Goal: Task Accomplishment & Management: Manage account settings

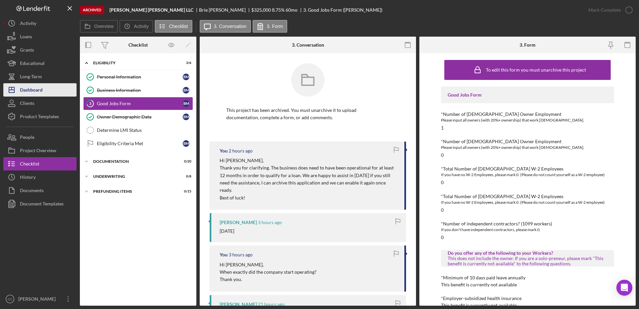
click at [30, 92] on div "Dashboard" at bounding box center [31, 90] width 23 height 15
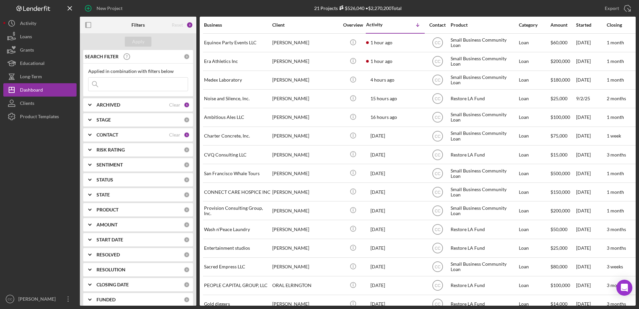
click at [100, 102] on b "ARCHIVED" at bounding box center [108, 104] width 24 height 5
click at [93, 132] on input "Active" at bounding box center [91, 132] width 7 height 7
checkbox input "false"
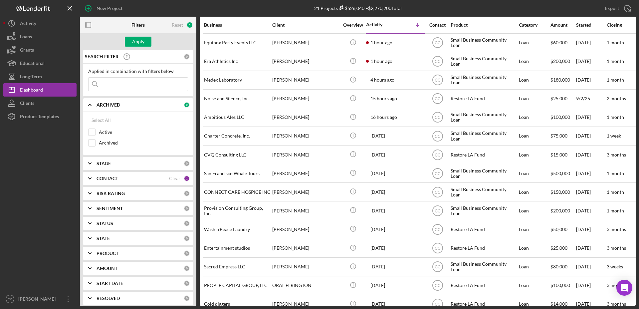
click at [87, 142] on div "Select All Active Archived" at bounding box center [138, 133] width 110 height 43
click at [91, 142] on input "Archived" at bounding box center [91, 142] width 7 height 7
checkbox input "true"
click at [145, 45] on button "Apply" at bounding box center [138, 42] width 27 height 10
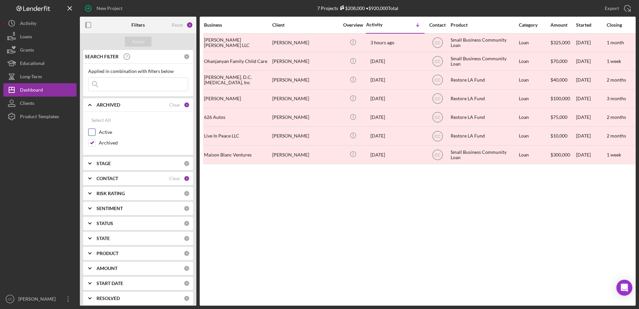
click at [91, 130] on input "Active" at bounding box center [91, 132] width 7 height 7
checkbox input "true"
click at [90, 144] on input "Archived" at bounding box center [91, 142] width 7 height 7
checkbox input "false"
click at [143, 44] on div "Apply" at bounding box center [138, 42] width 12 height 10
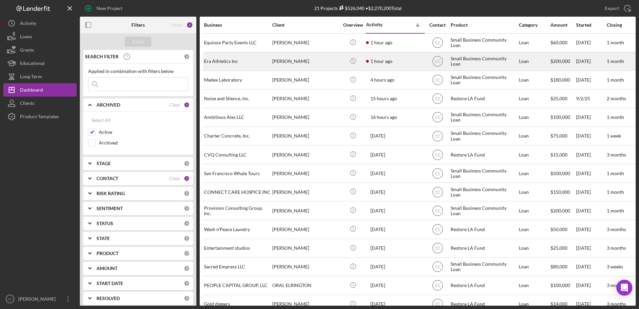
click at [325, 65] on div "[PERSON_NAME]" at bounding box center [305, 62] width 67 height 18
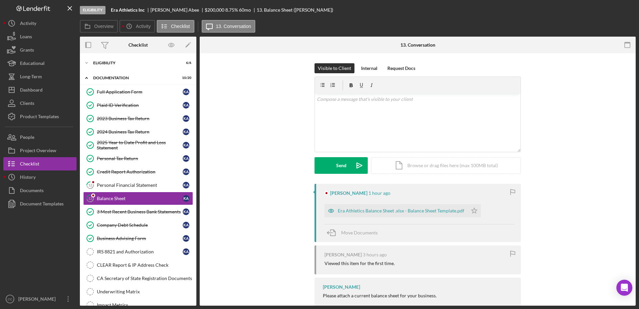
scroll to position [19, 0]
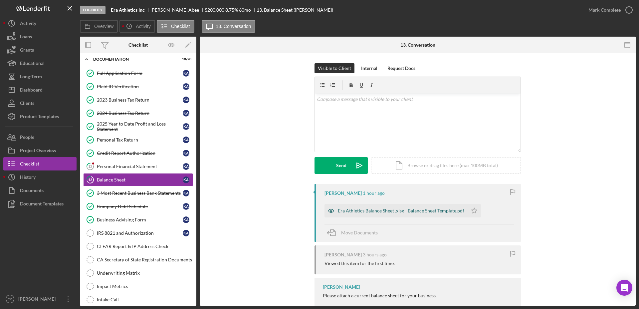
click at [370, 211] on div "Era Athletics Balance Sheet .xlsx - Balance Sheet Template.pdf" at bounding box center [401, 210] width 126 height 5
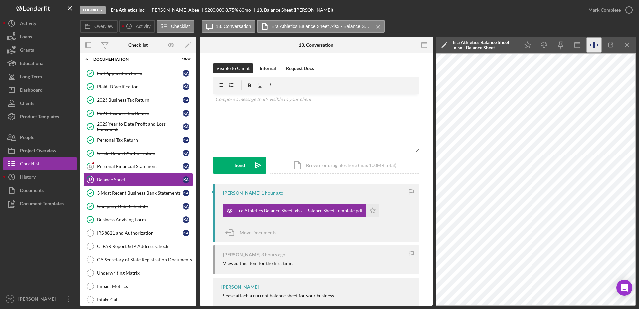
click at [595, 47] on icon "button" at bounding box center [593, 45] width 2 height 6
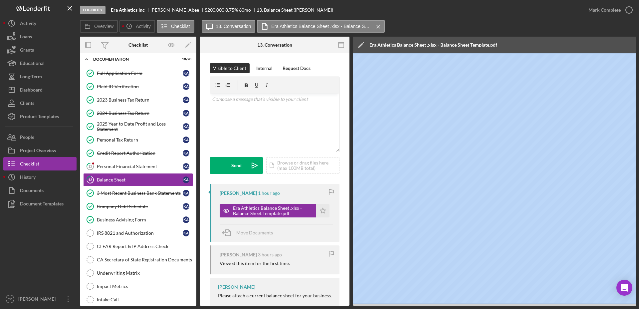
click at [595, 47] on div "Icon/Edit Era Athletics Balance Sheet .xlsx - Balance Sheet Template.pdf" at bounding box center [494, 45] width 283 height 17
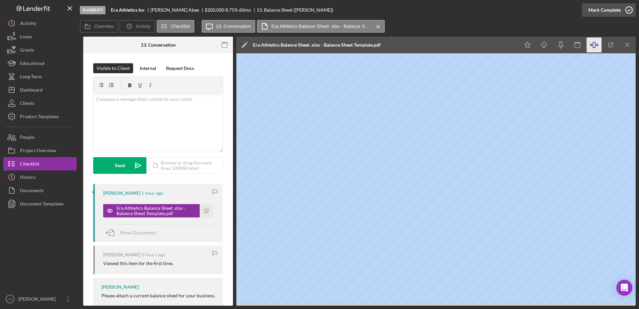
click at [629, 7] on icon "button" at bounding box center [628, 10] width 17 height 17
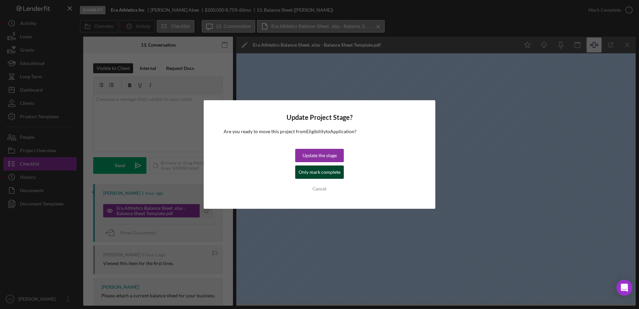
click at [307, 173] on div "Only mark complete" at bounding box center [319, 171] width 42 height 13
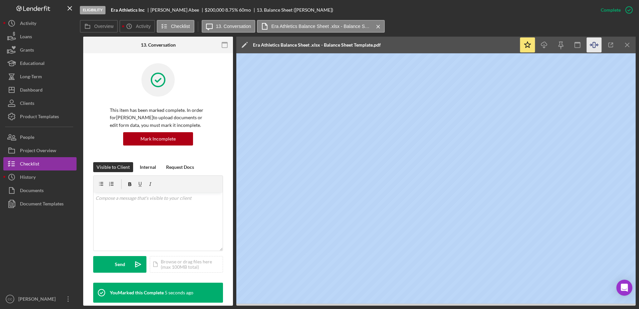
scroll to position [0, 0]
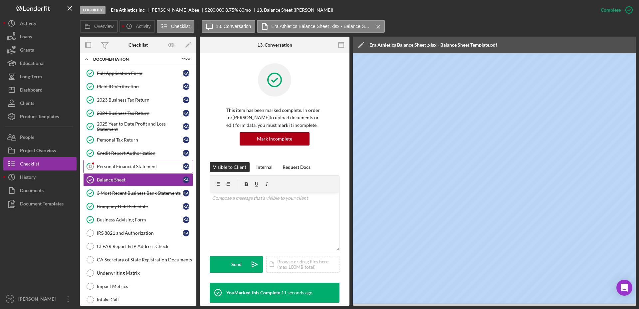
click at [123, 164] on div "Personal Financial Statement" at bounding box center [140, 166] width 86 height 5
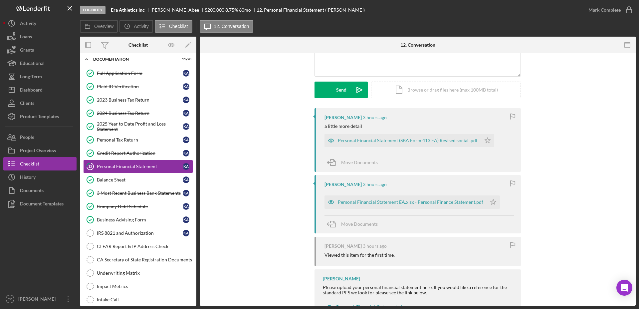
scroll to position [62, 0]
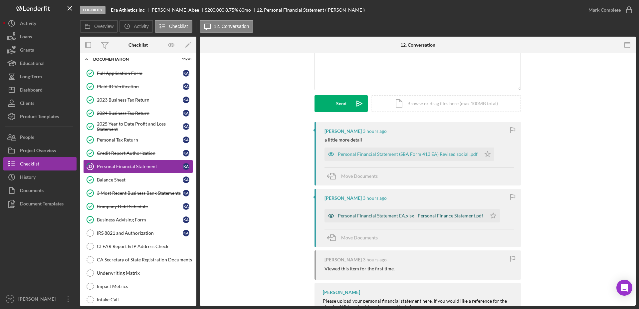
click at [421, 215] on div "Personal Financial Statement EA.xlsx - Personal Finance Statement.pdf" at bounding box center [410, 215] width 145 height 5
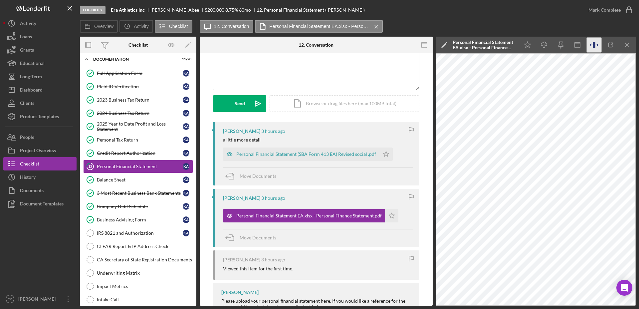
click at [595, 44] on icon "button" at bounding box center [593, 45] width 2 height 6
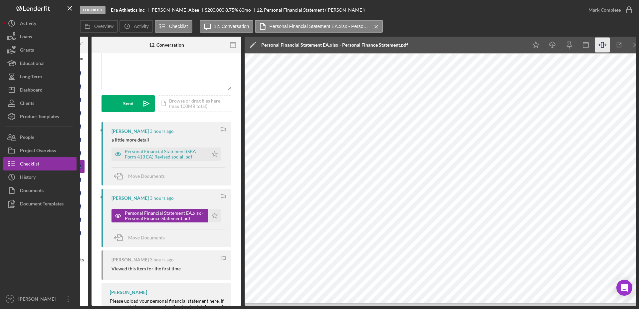
scroll to position [0, 116]
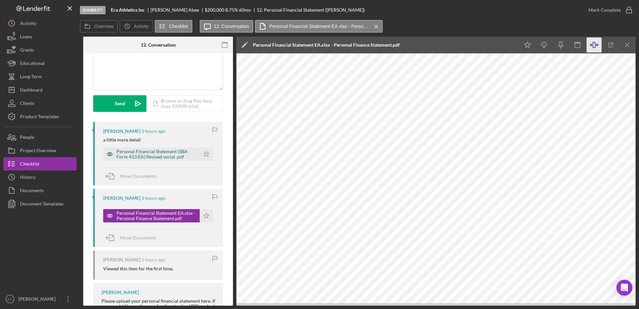
click at [150, 156] on div "Personal Financial Statement (SBA Form 413 EA) Revised social .pdf" at bounding box center [156, 154] width 80 height 11
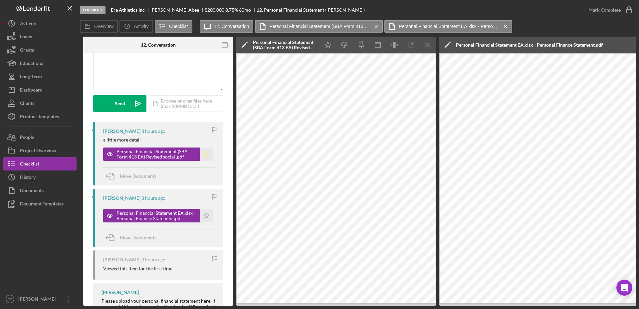
click at [207, 153] on icon "Icon/Star" at bounding box center [206, 153] width 13 height 13
click at [201, 216] on icon "Icon/Star" at bounding box center [206, 215] width 13 height 13
click at [623, 10] on icon "button" at bounding box center [628, 10] width 17 height 17
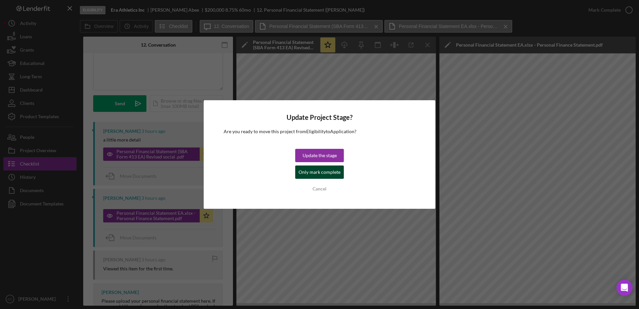
click at [330, 174] on div "Only mark complete" at bounding box center [319, 171] width 42 height 13
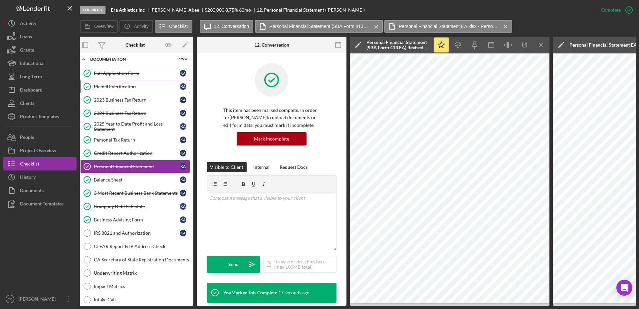
scroll to position [0, 0]
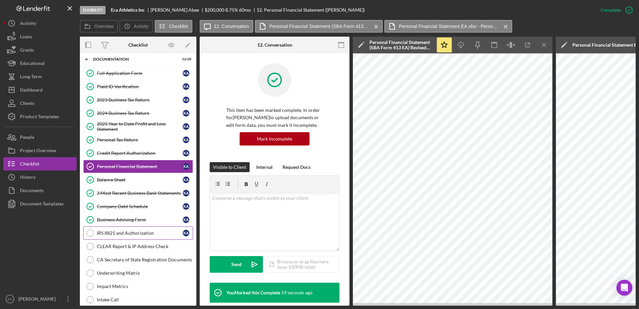
click at [124, 234] on div "IRS 8821 and Authorization" at bounding box center [140, 232] width 86 height 5
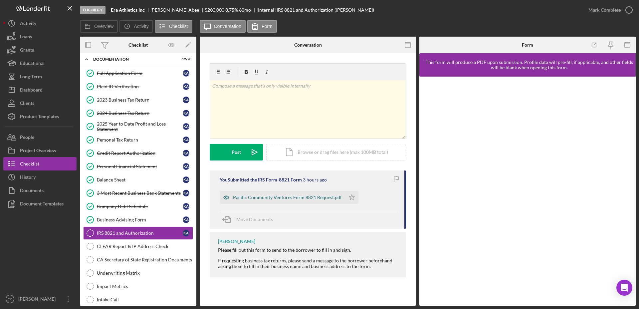
click at [275, 199] on div "Pacific Community Ventures Form 8821 Request.pdf" at bounding box center [287, 197] width 109 height 5
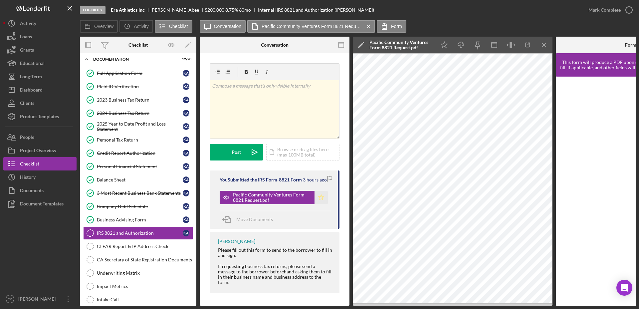
click at [318, 198] on icon "Icon/Star" at bounding box center [320, 197] width 13 height 13
click at [155, 8] on div "[PERSON_NAME]" at bounding box center [177, 9] width 54 height 5
copy div "[PERSON_NAME]"
click at [119, 218] on div "Business Advising Form" at bounding box center [140, 219] width 86 height 5
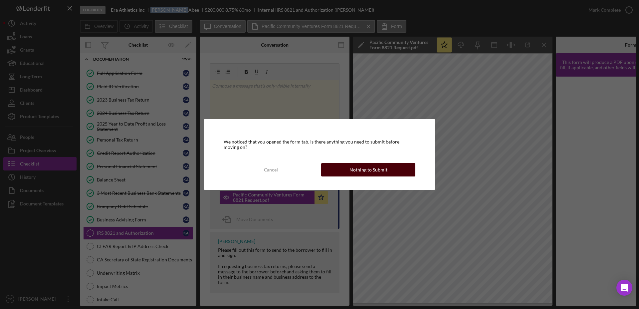
click at [384, 170] on div "Nothing to Submit" at bounding box center [368, 169] width 38 height 13
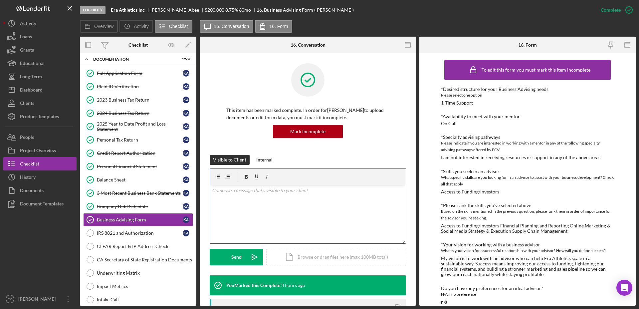
click at [282, 210] on div "v Color teal Color pink Remove color Add row above Add row below Add column bef…" at bounding box center [308, 214] width 196 height 58
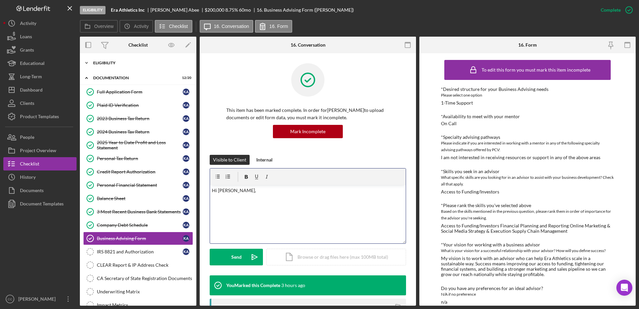
click at [115, 63] on div "Eligibility" at bounding box center [140, 63] width 95 height 4
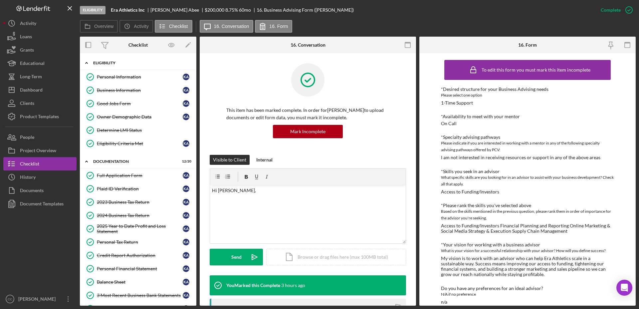
click at [115, 63] on div "Eligibility" at bounding box center [140, 63] width 95 height 4
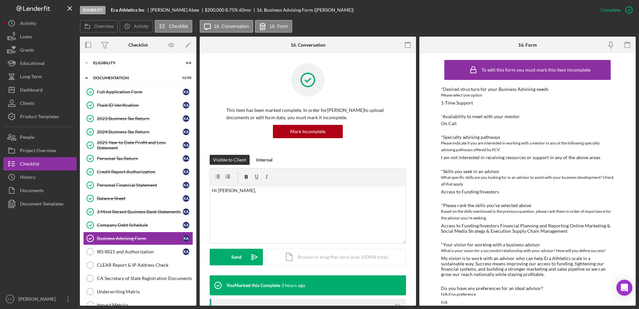
click at [161, 10] on div "[PERSON_NAME]" at bounding box center [177, 9] width 54 height 5
copy div "[PERSON_NAME]"
click at [223, 190] on p "Hi [PERSON_NAME]," at bounding box center [308, 190] width 192 height 7
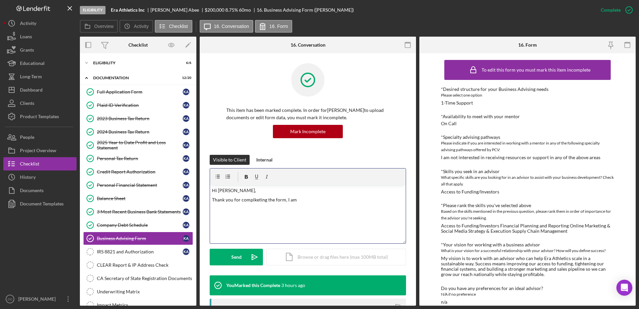
click at [275, 199] on p "Thank you for complketing the form, I am" at bounding box center [308, 199] width 192 height 7
click at [330, 200] on p "Thank you for completing the 8821 form, I am" at bounding box center [308, 199] width 192 height 7
click at [287, 209] on p "Thank you for completing the 8821 form, I am currently waiting on the IRS to se…" at bounding box center [308, 203] width 192 height 15
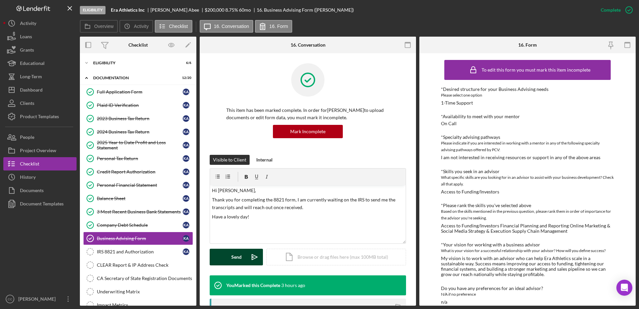
click at [236, 256] on div "Send" at bounding box center [236, 256] width 10 height 17
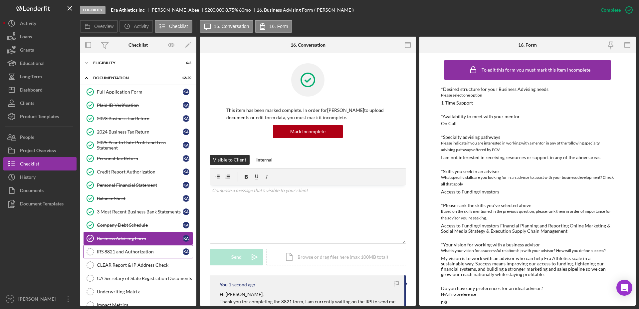
click at [138, 249] on div "IRS 8821 and Authorization" at bounding box center [140, 251] width 86 height 5
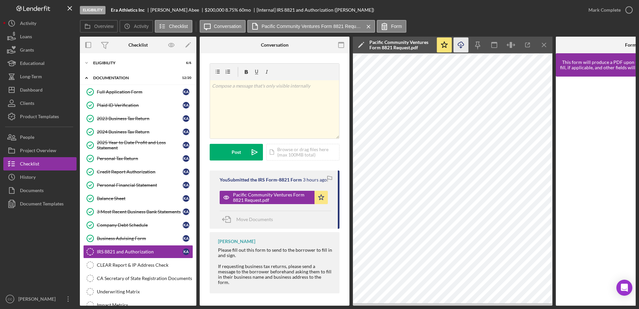
click at [460, 42] on icon "button" at bounding box center [461, 44] width 6 height 4
click at [564, 23] on div "Overview Icon/History Activity Checklist Icon/Message Conversation Pacific Comm…" at bounding box center [357, 26] width 555 height 13
click at [119, 128] on link "2024 Business Tax Return 2024 Business Tax Return K A" at bounding box center [138, 131] width 110 height 13
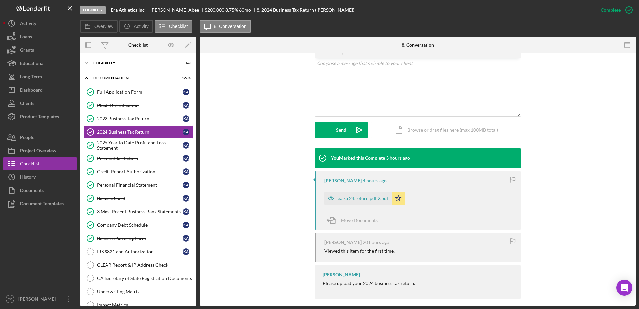
scroll to position [133, 0]
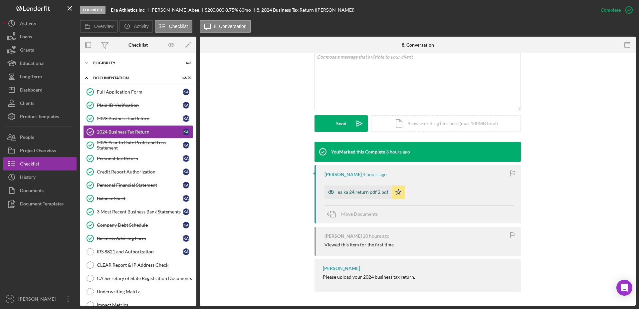
click at [362, 192] on div "ea ka 24.return pdf 2.pdf" at bounding box center [363, 191] width 51 height 5
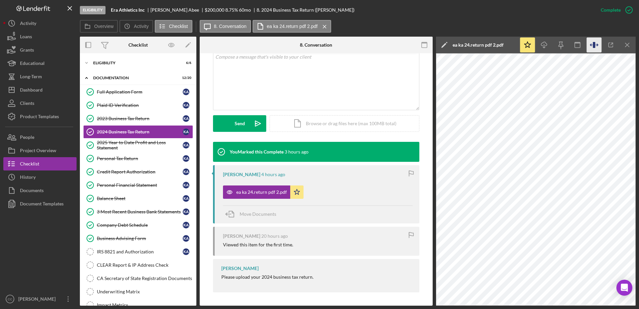
click at [589, 45] on icon "button" at bounding box center [593, 45] width 15 height 15
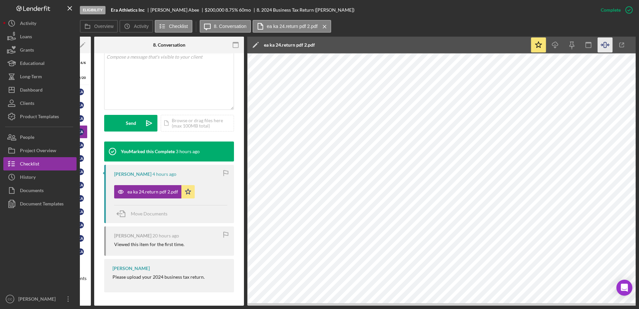
scroll to position [0, 116]
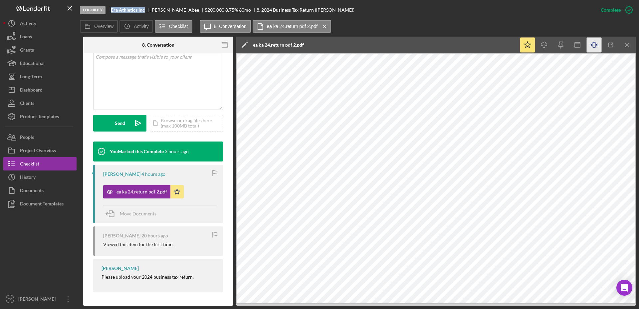
drag, startPoint x: 145, startPoint y: 8, endPoint x: 112, endPoint y: 8, distance: 33.3
click at [112, 8] on div "Era Athletics Inc" at bounding box center [131, 9] width 40 height 5
copy b "Era Athletics Inc"
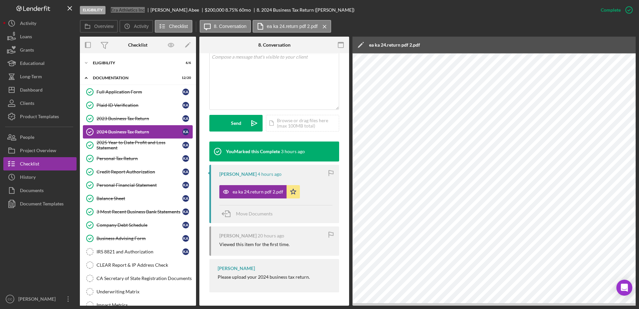
scroll to position [0, 0]
click at [124, 62] on div "Eligibility" at bounding box center [140, 63] width 95 height 4
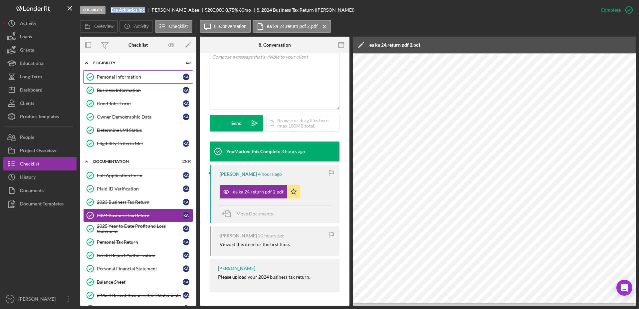
click at [118, 77] on div "Personal Information" at bounding box center [140, 76] width 86 height 5
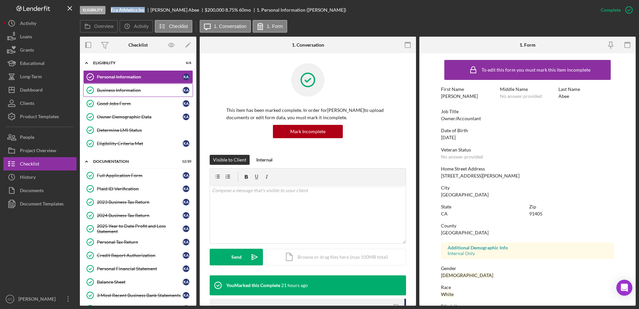
click at [120, 88] on div "Business Information" at bounding box center [140, 89] width 86 height 5
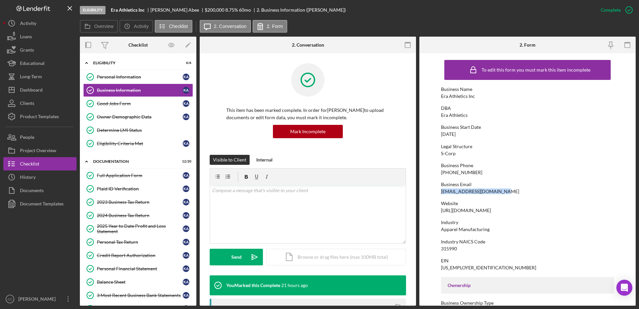
drag, startPoint x: 503, startPoint y: 191, endPoint x: 436, endPoint y: 190, distance: 67.2
click at [436, 190] on form "To edit this form you must mark this item incomplete Business Name Era Athletic…" at bounding box center [527, 179] width 216 height 252
copy div "[EMAIL_ADDRESS][DOMAIN_NAME]"
click at [129, 244] on link "Personal Tax Return Personal Tax Return K A" at bounding box center [138, 241] width 110 height 13
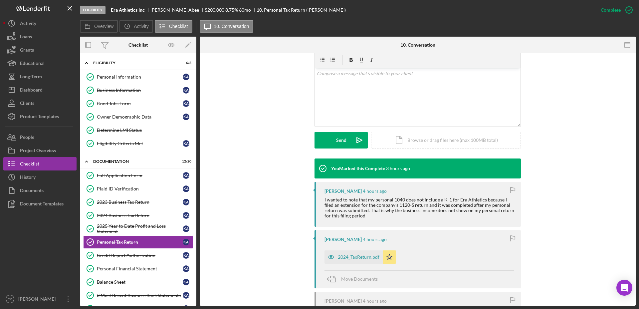
scroll to position [166, 0]
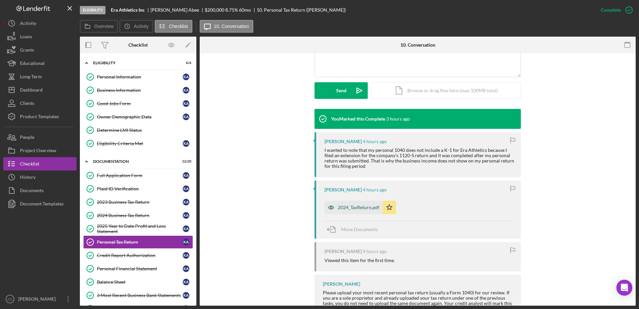
click at [347, 208] on div "2024_TaxReturn.pdf" at bounding box center [359, 207] width 42 height 5
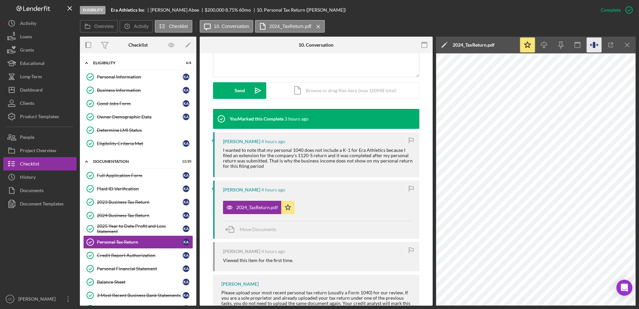
click at [596, 47] on icon "button" at bounding box center [593, 45] width 15 height 15
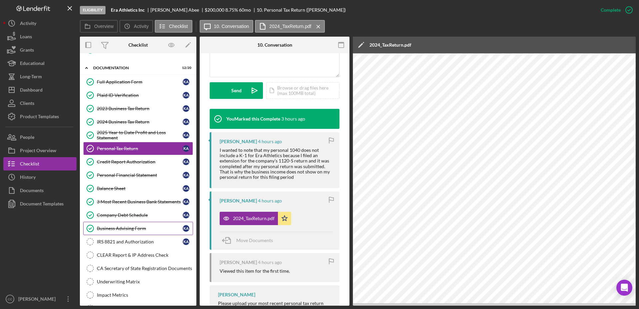
scroll to position [168, 0]
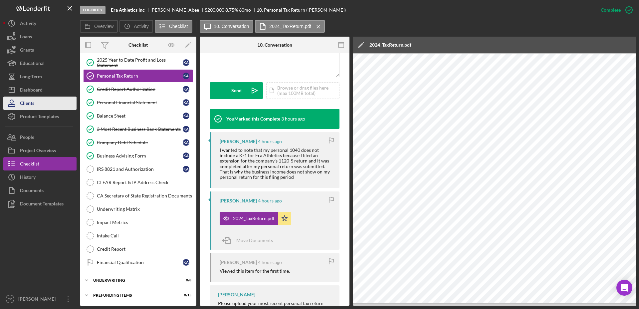
click at [22, 91] on div "Dashboard" at bounding box center [31, 90] width 23 height 15
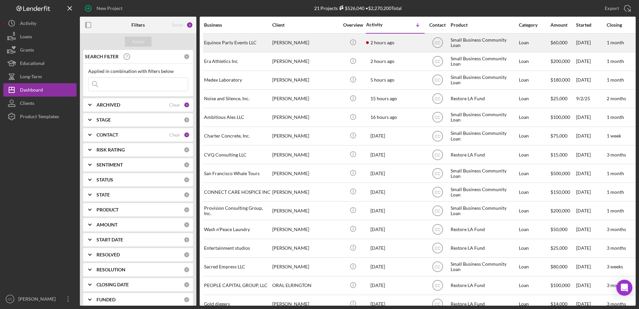
click at [321, 42] on div "[PERSON_NAME]" at bounding box center [305, 43] width 67 height 18
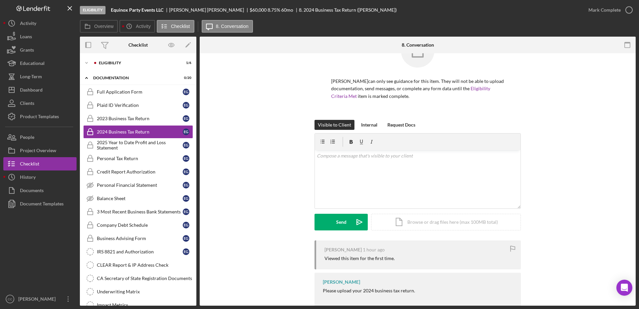
scroll to position [43, 0]
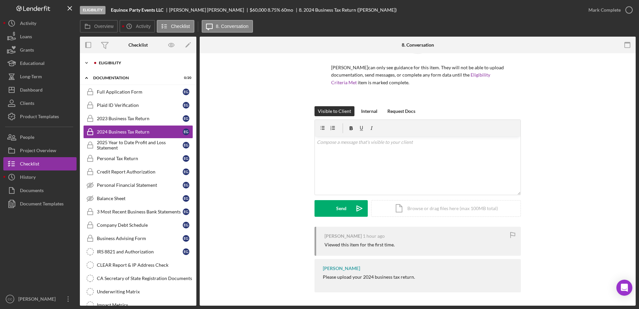
click at [104, 66] on div "Icon/Expander Eligibility 1 / 6" at bounding box center [138, 62] width 116 height 13
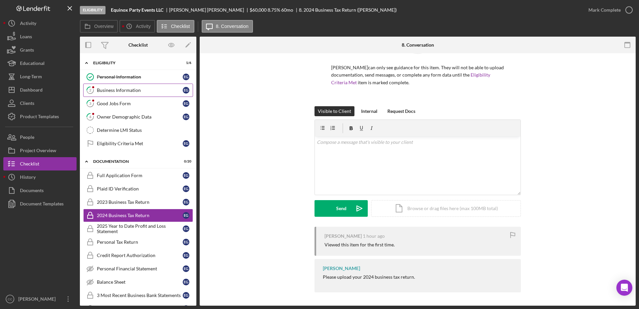
click at [109, 89] on div "Business Information" at bounding box center [140, 89] width 86 height 5
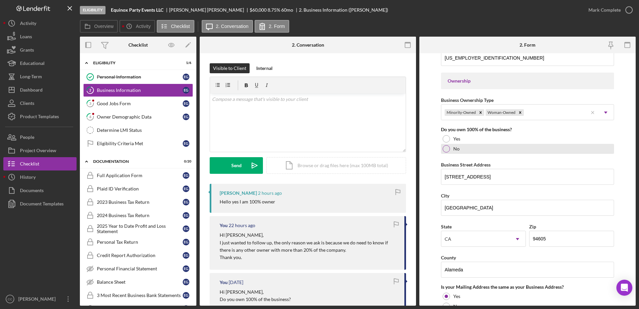
scroll to position [333, 0]
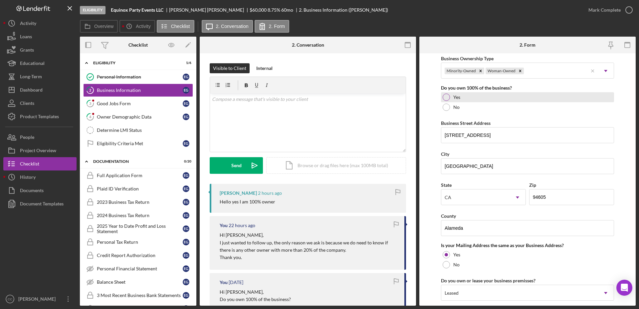
click at [446, 94] on div at bounding box center [445, 96] width 7 height 7
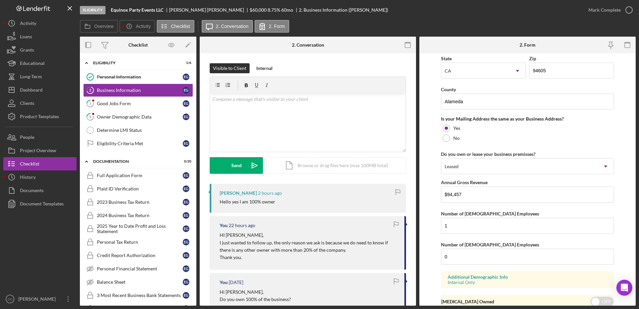
scroll to position [486, 0]
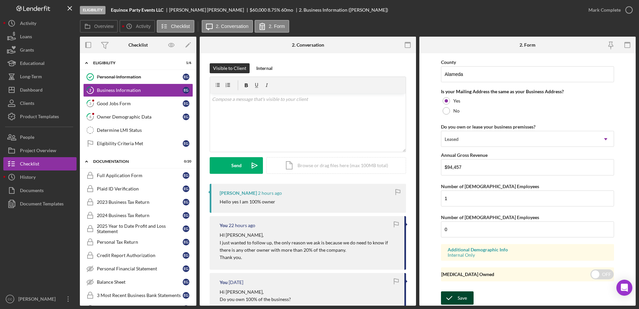
click at [463, 297] on div "Save" at bounding box center [461, 297] width 9 height 13
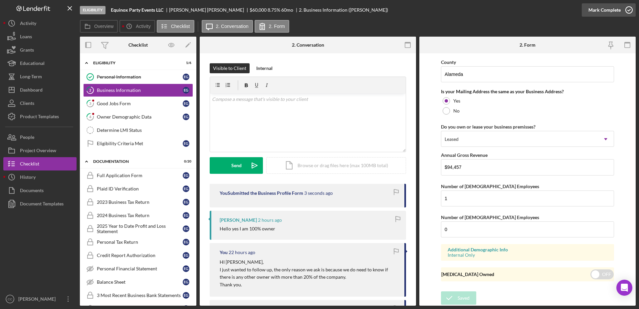
click at [618, 11] on div "Mark Complete" at bounding box center [604, 9] width 32 height 13
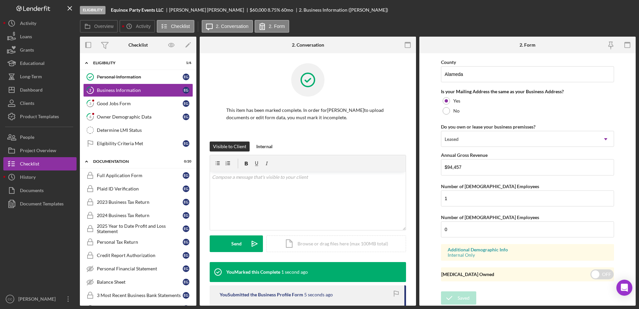
scroll to position [249, 0]
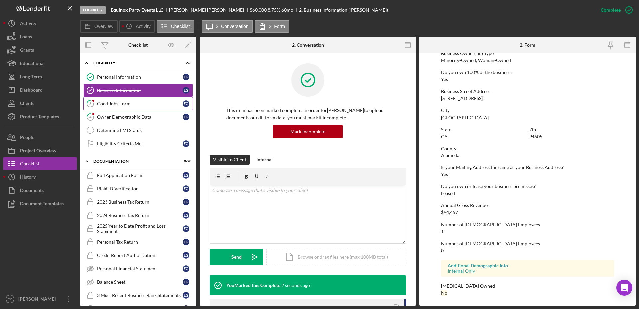
click at [132, 103] on div "Good Jobs Form" at bounding box center [140, 103] width 86 height 5
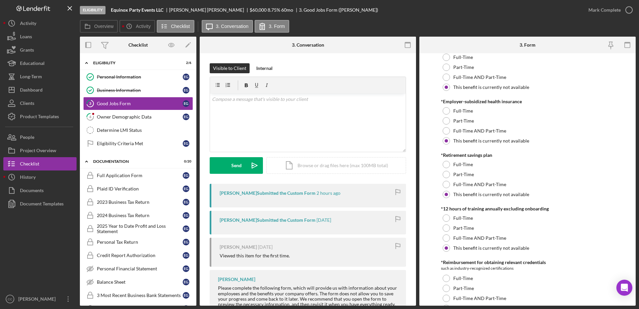
scroll to position [77, 0]
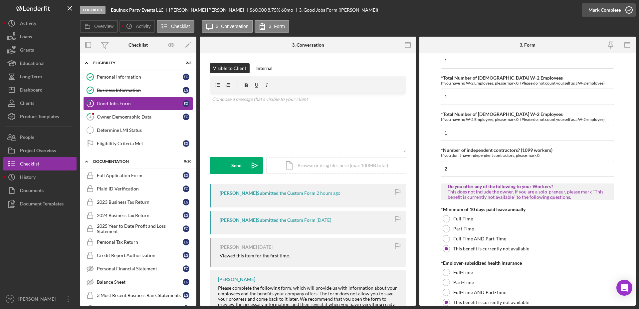
click at [595, 5] on div "Mark Complete" at bounding box center [604, 9] width 32 height 13
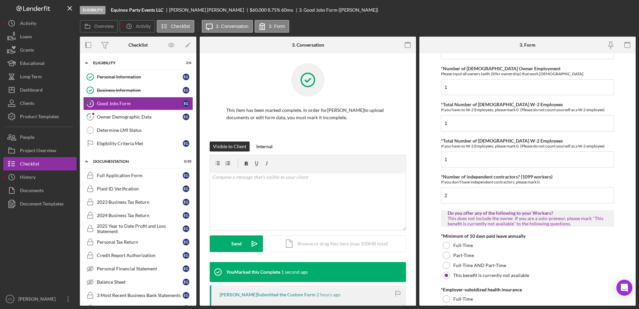
scroll to position [103, 0]
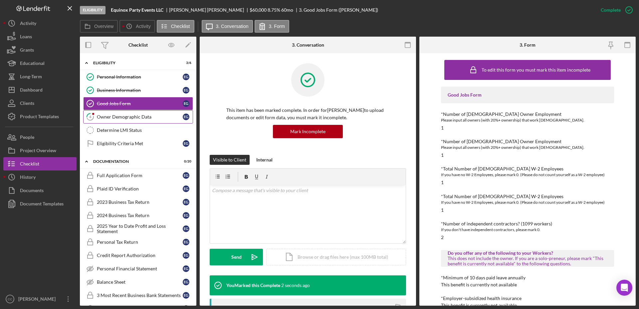
click at [142, 117] on div "Owner Demographic Data" at bounding box center [140, 116] width 86 height 5
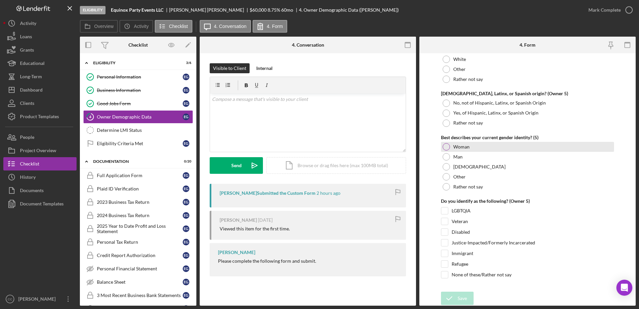
scroll to position [2520, 0]
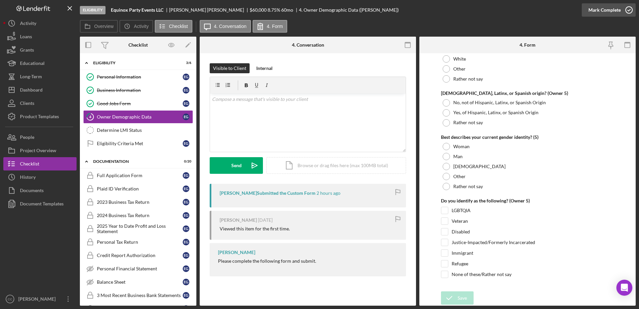
click at [601, 7] on div "Mark Complete" at bounding box center [604, 9] width 32 height 13
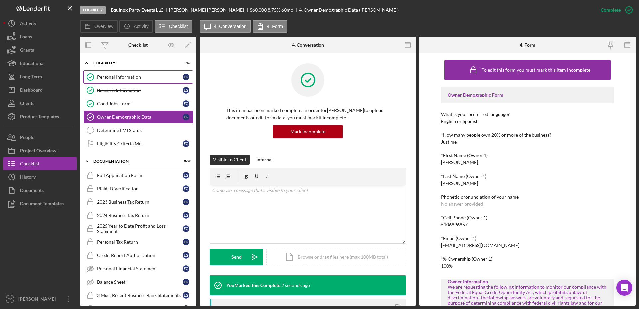
click at [141, 79] on div "Personal Information" at bounding box center [140, 76] width 86 height 5
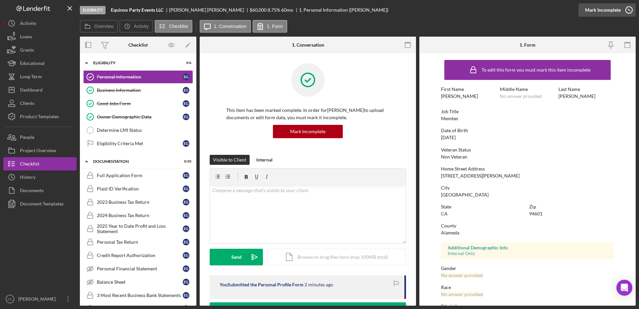
click at [623, 8] on icon "button" at bounding box center [628, 10] width 17 height 17
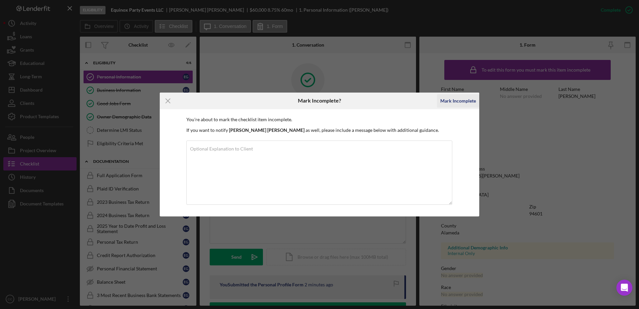
click at [455, 104] on div "Mark Incomplete" at bounding box center [458, 100] width 36 height 13
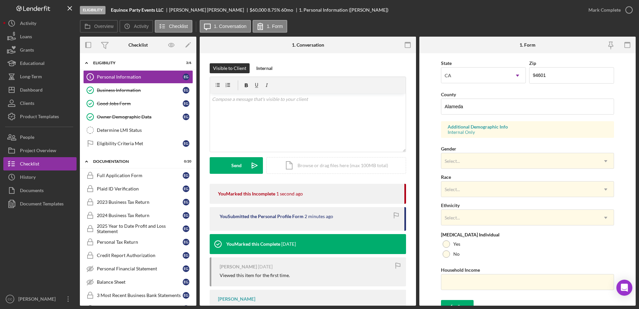
scroll to position [192, 0]
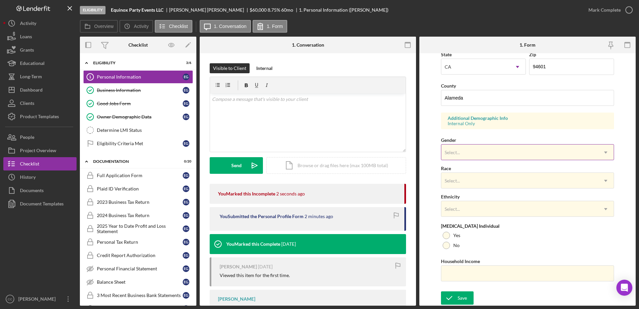
click at [497, 144] on div "Select... Icon/Dropdown Arrow" at bounding box center [527, 152] width 173 height 16
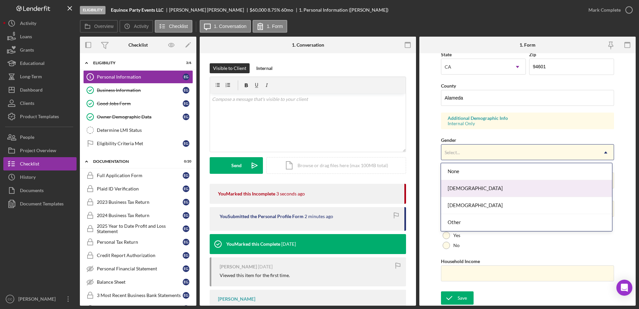
click at [473, 187] on div "[DEMOGRAPHIC_DATA]" at bounding box center [526, 188] width 171 height 17
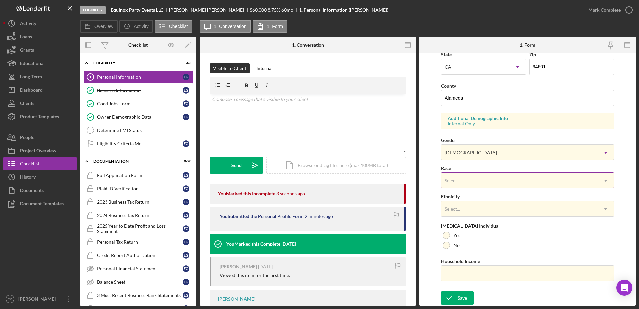
click at [473, 176] on div "Select..." at bounding box center [519, 180] width 156 height 15
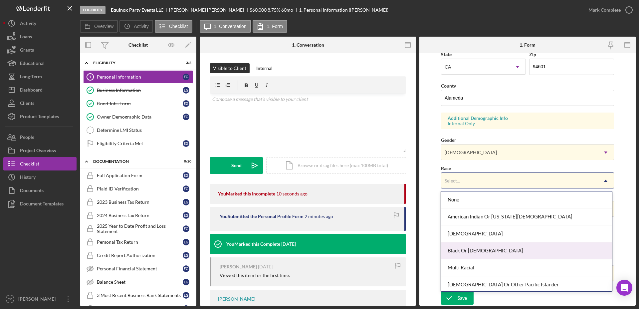
scroll to position [36, 0]
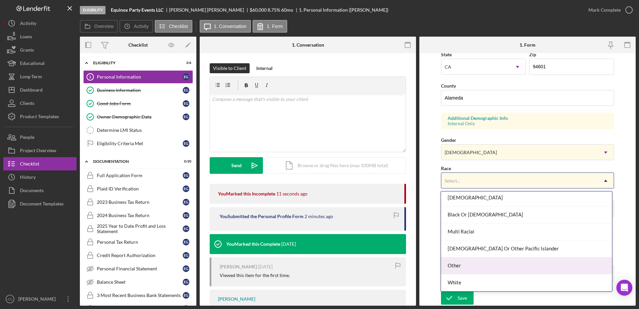
click at [484, 268] on div "Other" at bounding box center [526, 265] width 171 height 17
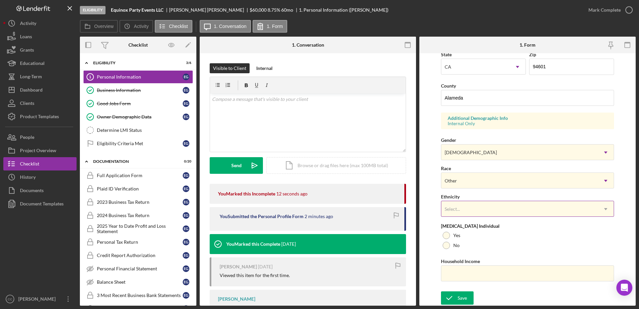
click at [512, 207] on div "Select..." at bounding box center [519, 208] width 156 height 15
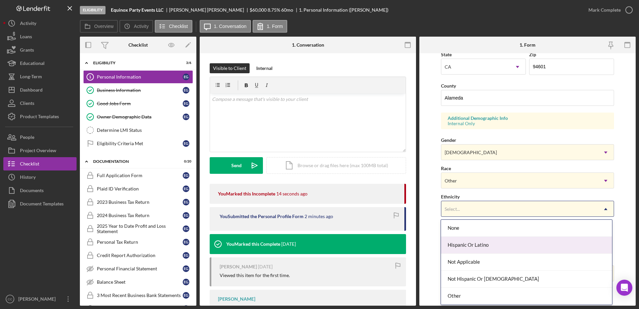
click at [479, 246] on div "Hispanic Or Latino" at bounding box center [526, 245] width 171 height 17
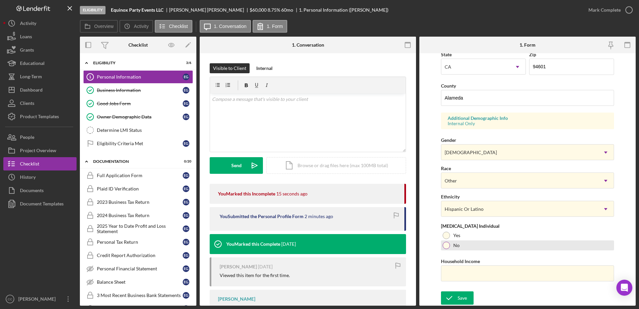
click at [445, 244] on div at bounding box center [445, 244] width 7 height 7
click at [456, 295] on icon "submit" at bounding box center [449, 297] width 17 height 17
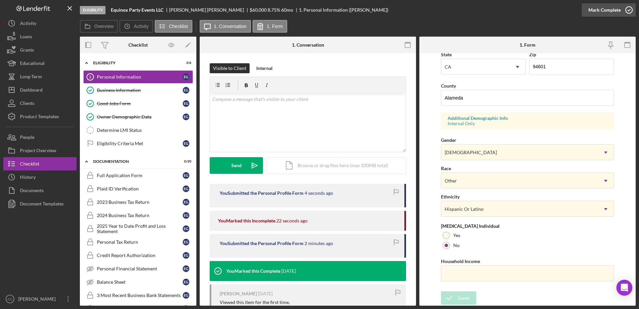
click at [613, 12] on div "Mark Complete" at bounding box center [604, 9] width 32 height 13
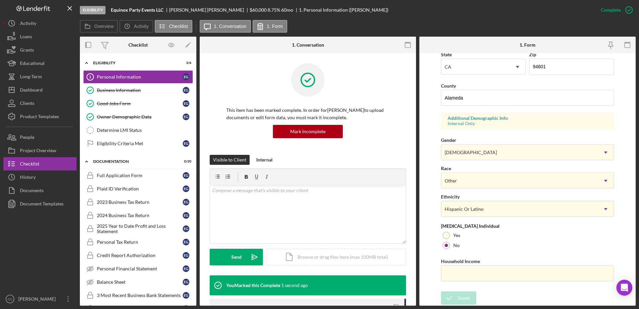
scroll to position [58, 0]
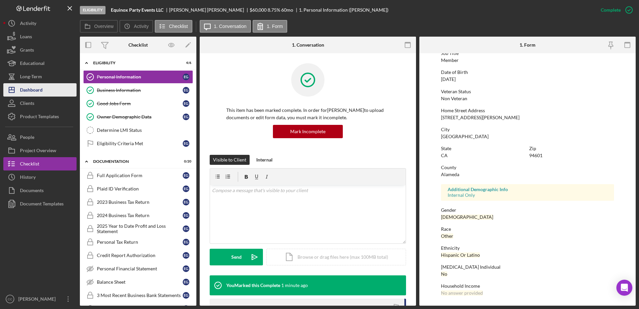
click at [37, 87] on div "Dashboard" at bounding box center [31, 90] width 23 height 15
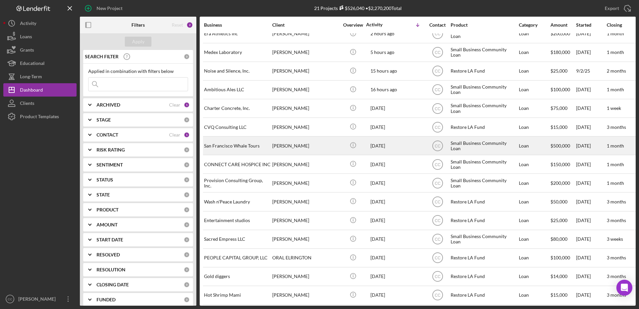
scroll to position [42, 0]
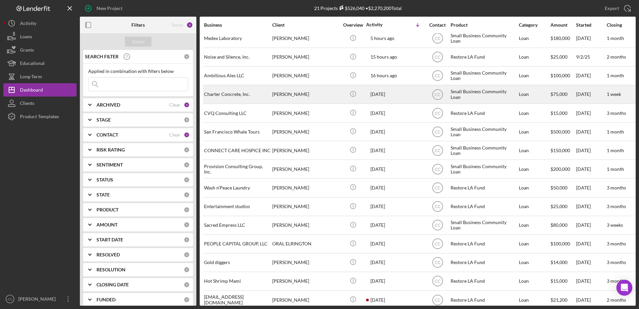
click at [264, 93] on div "Charter Concrete, Inc." at bounding box center [237, 94] width 67 height 18
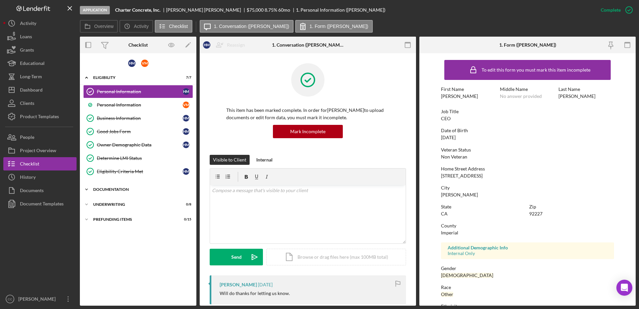
click at [113, 186] on div "Icon/Expander Documentation 18 / 23" at bounding box center [138, 189] width 116 height 13
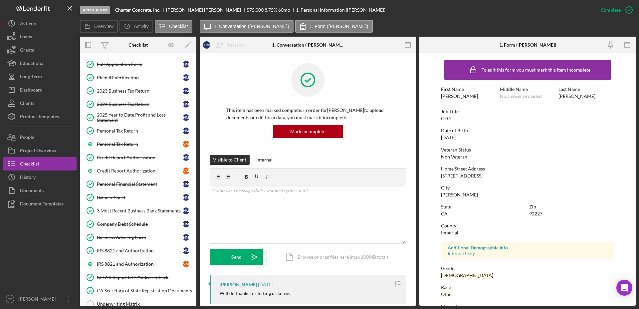
scroll to position [166, 0]
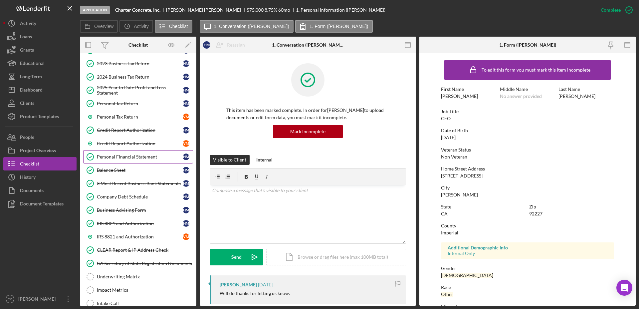
click at [147, 159] on div "Personal Financial Statement" at bounding box center [140, 156] width 86 height 5
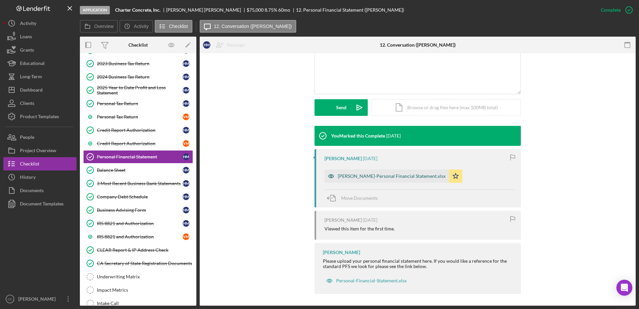
scroll to position [151, 0]
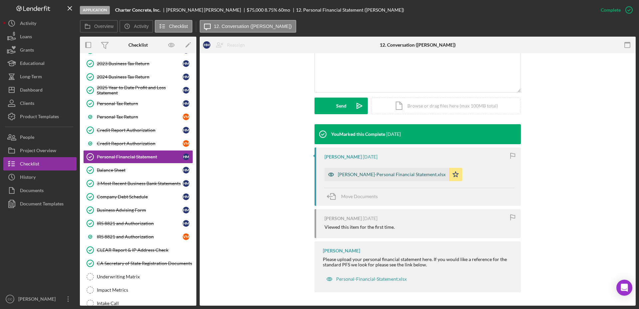
click at [378, 175] on div "[PERSON_NAME]-Personal Financial Statement.xlsx" at bounding box center [392, 174] width 108 height 5
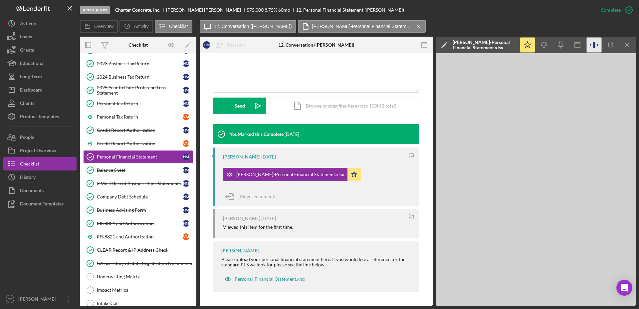
click at [600, 46] on icon "button" at bounding box center [593, 45] width 15 height 15
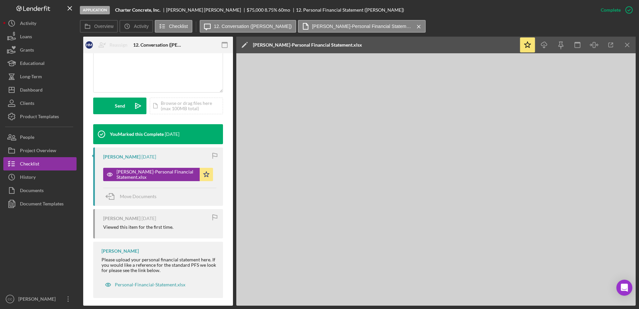
scroll to position [0, 0]
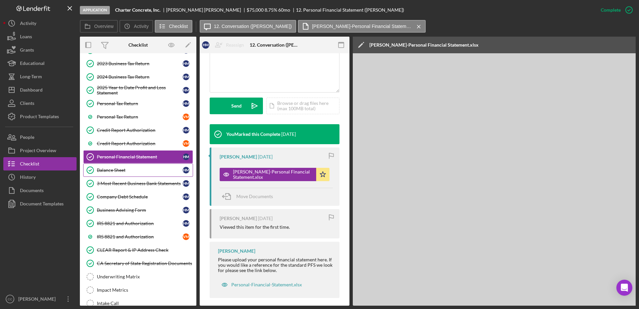
click at [130, 172] on div "Balance Sheet" at bounding box center [140, 169] width 86 height 5
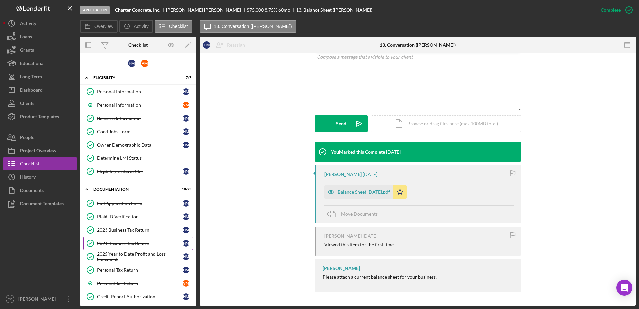
click at [138, 238] on link "2024 Business Tax Return 2024 Business Tax Return H M" at bounding box center [138, 243] width 110 height 13
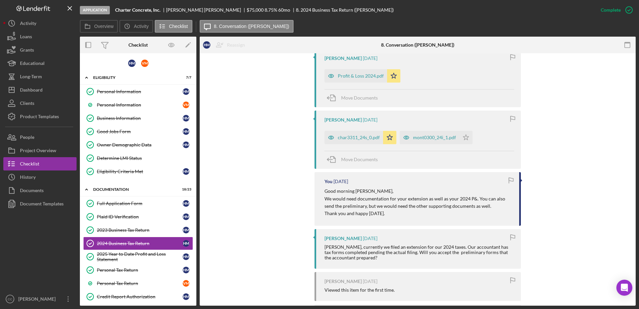
scroll to position [208, 0]
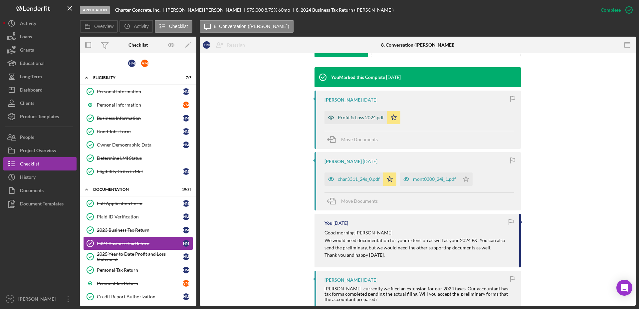
click at [348, 119] on div "Profit & Loss 2024.pdf" at bounding box center [361, 117] width 46 height 5
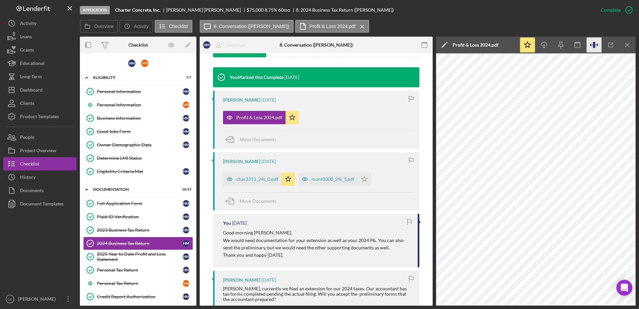
click at [595, 44] on icon "button" at bounding box center [593, 45] width 15 height 15
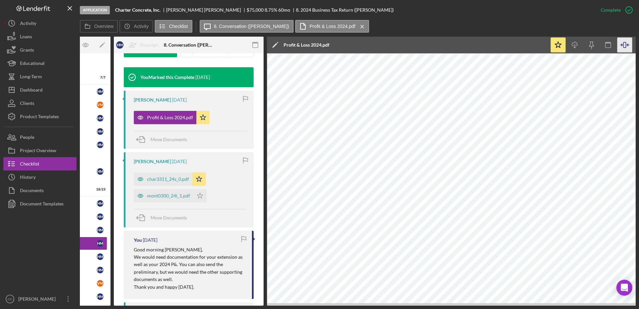
scroll to position [0, 116]
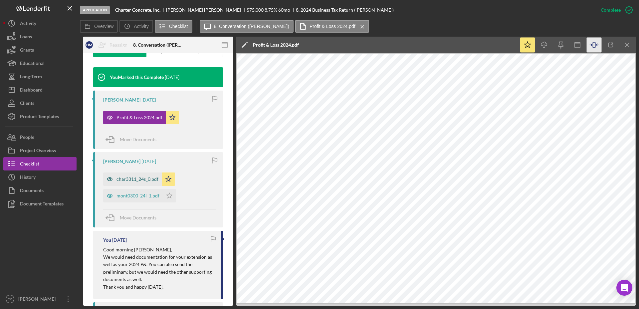
click at [126, 178] on div "char3311_24s_0.pdf" at bounding box center [137, 178] width 42 height 5
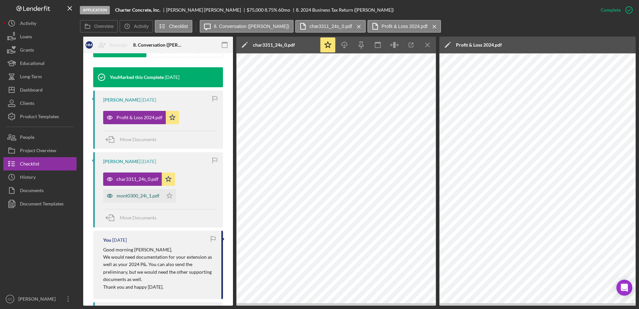
click at [128, 195] on div "mont0300_24i_1.pdf" at bounding box center [137, 195] width 43 height 5
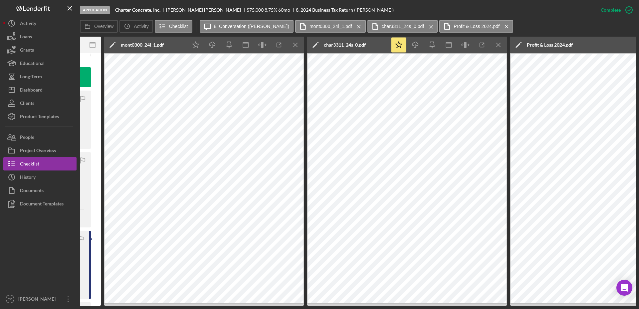
scroll to position [0, 283]
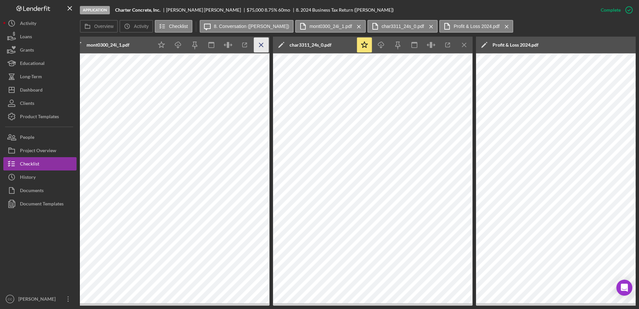
click at [260, 42] on icon "Icon/Menu Close" at bounding box center [261, 45] width 15 height 15
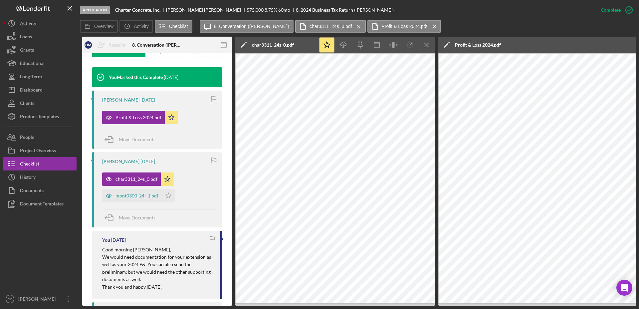
scroll to position [0, 116]
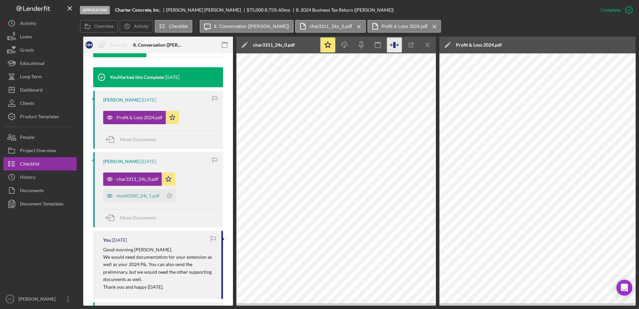
click at [394, 45] on icon "button" at bounding box center [394, 45] width 2 height 6
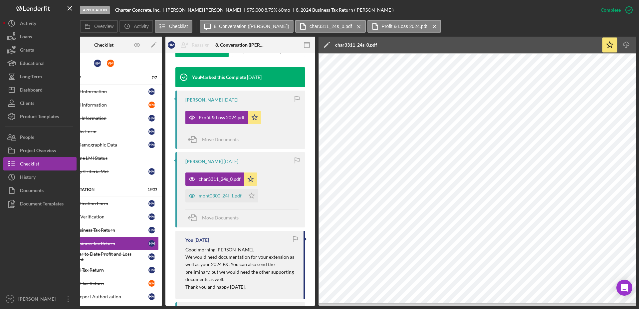
scroll to position [0, 33]
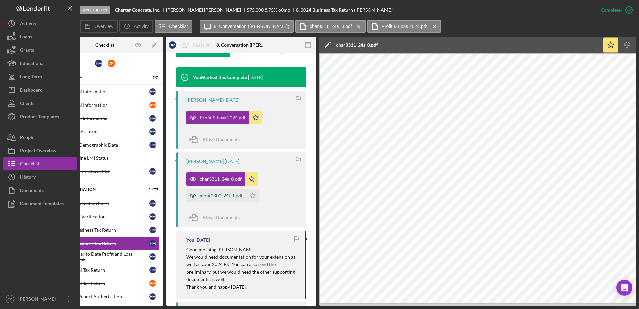
drag, startPoint x: 222, startPoint y: 193, endPoint x: 227, endPoint y: 194, distance: 4.8
click at [222, 193] on div "mont0300_24i_1.pdf" at bounding box center [221, 195] width 43 height 5
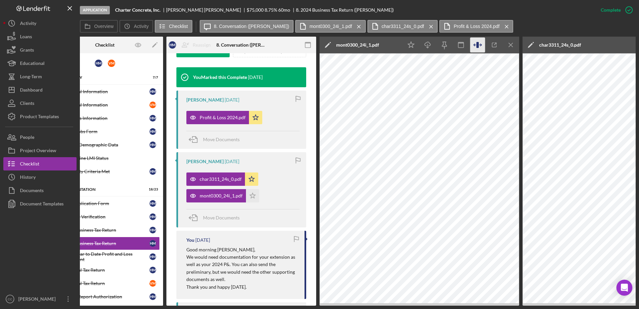
click at [481, 44] on icon "button" at bounding box center [477, 45] width 15 height 15
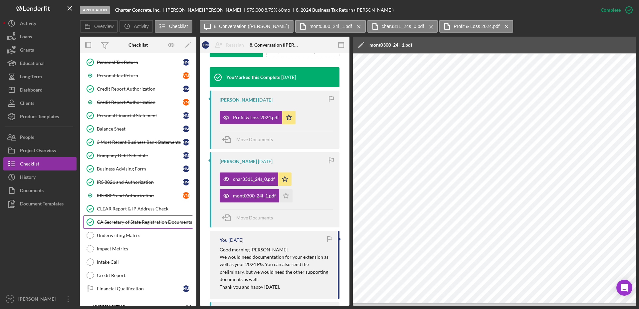
scroll to position [208, 0]
click at [130, 183] on div "IRS 8821 and Authorization" at bounding box center [140, 181] width 86 height 5
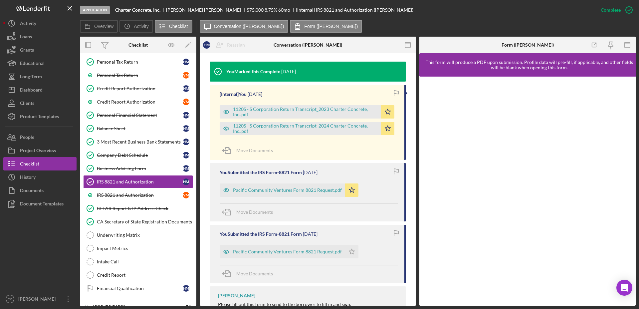
scroll to position [208, 0]
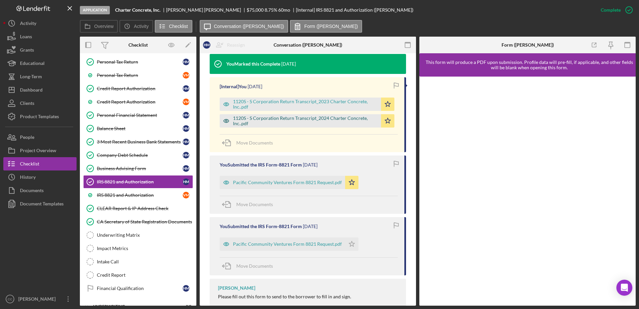
click at [313, 122] on div "1120S - S Corporation Return Transcript_2024 Charter Concrete, Inc..pdf" at bounding box center [305, 120] width 145 height 11
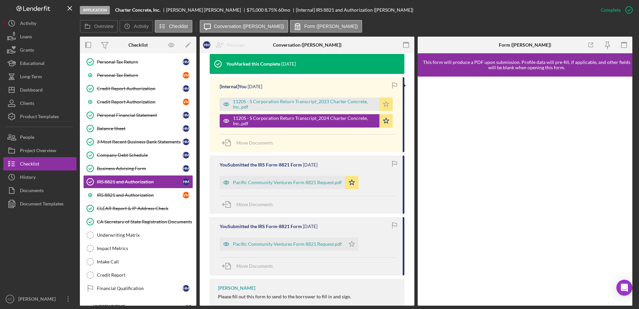
scroll to position [215, 0]
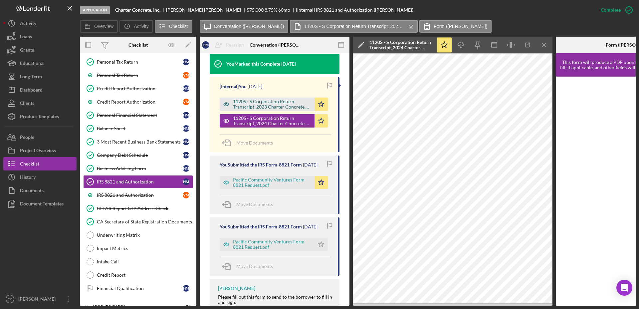
click at [263, 104] on div "1120S - S Corporation Return Transcript_2023 Charter Concrete, Inc..pdf" at bounding box center [272, 104] width 78 height 11
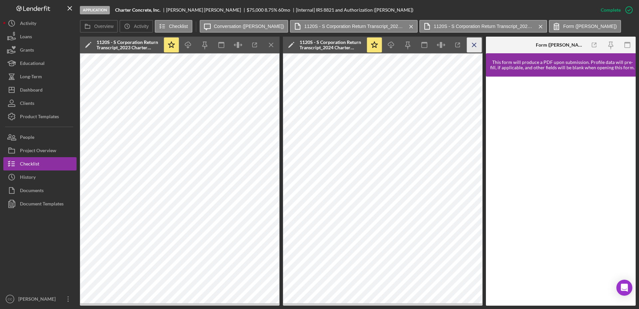
click at [478, 44] on icon "Icon/Menu Close" at bounding box center [474, 45] width 15 height 15
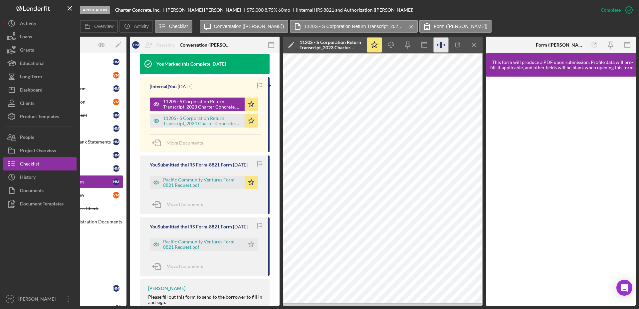
click at [441, 44] on icon "button" at bounding box center [440, 45] width 2 height 6
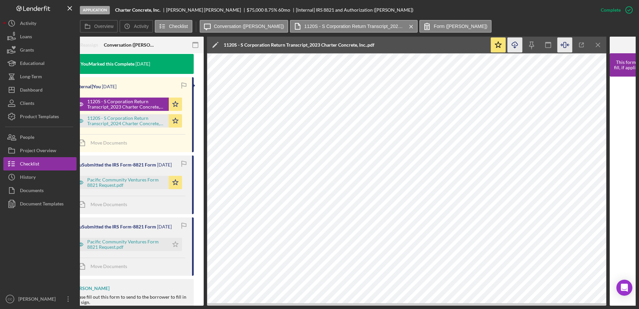
scroll to position [0, 195]
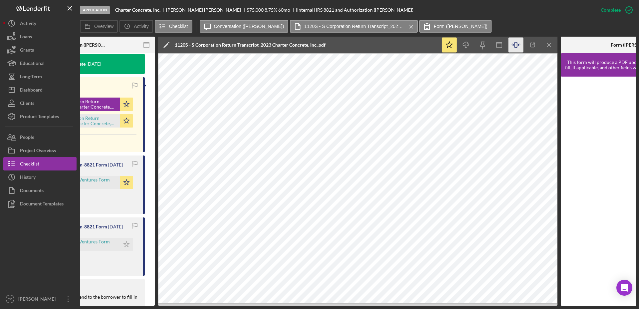
drag, startPoint x: 546, startPoint y: 43, endPoint x: 511, endPoint y: 55, distance: 37.0
click at [546, 43] on icon "Icon/Menu Close" at bounding box center [549, 45] width 15 height 15
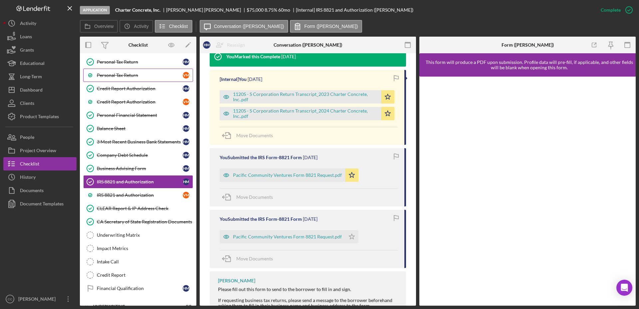
scroll to position [208, 0]
